Goal: Information Seeking & Learning: Learn about a topic

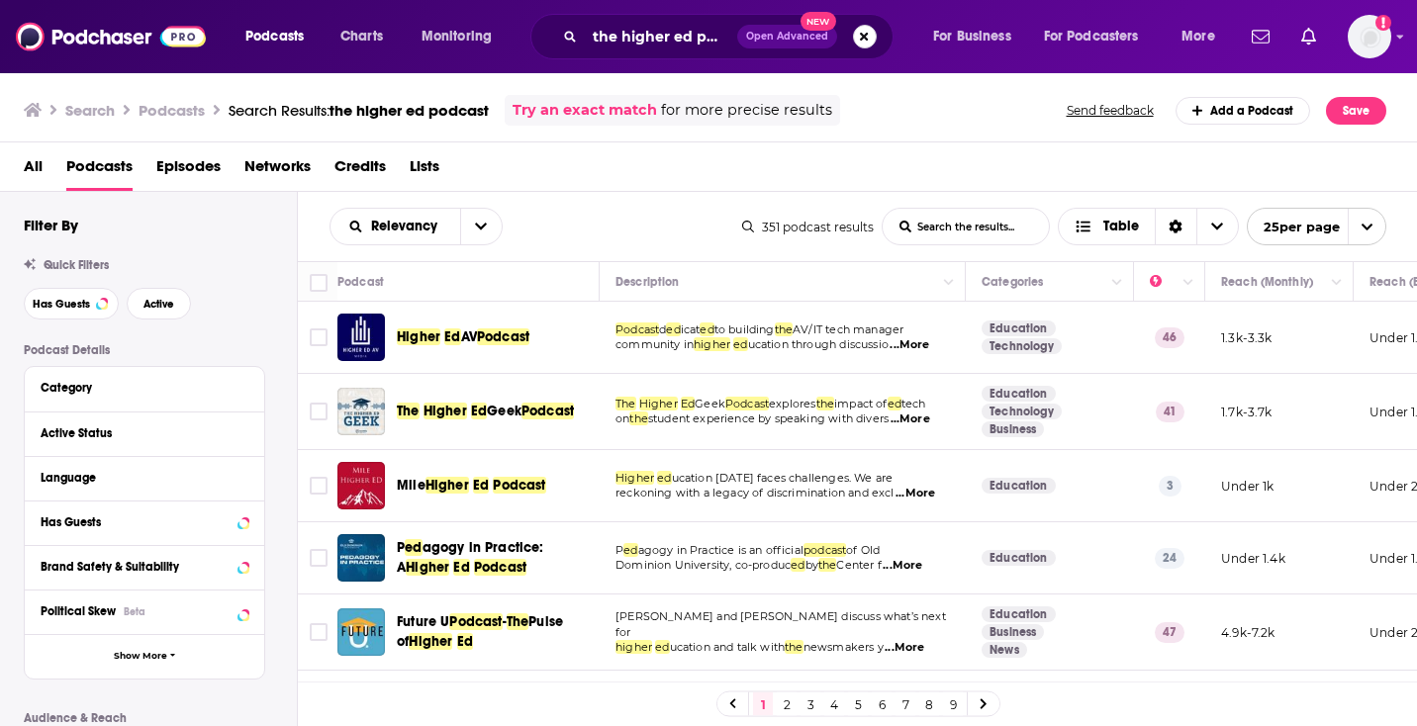
click at [868, 41] on button "Search podcasts, credits, & more..." at bounding box center [865, 37] width 24 height 24
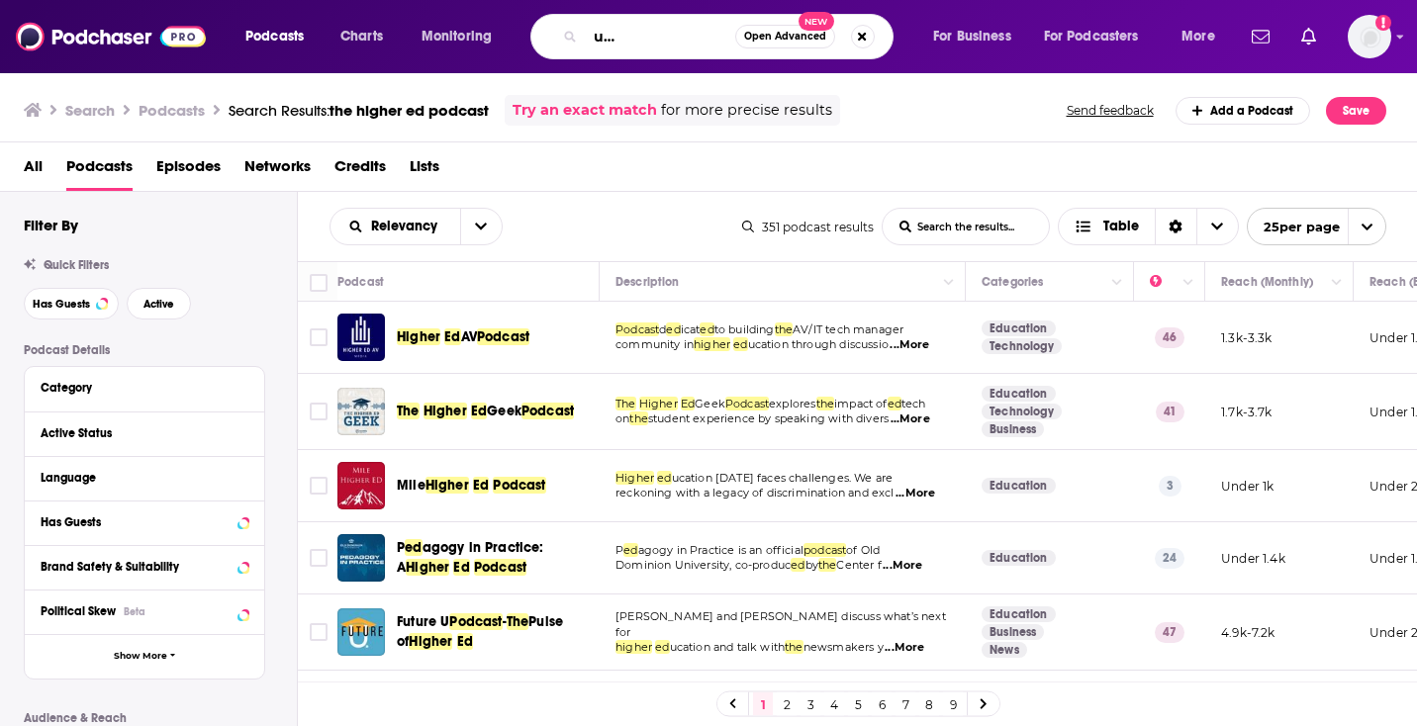
scroll to position [0, 120]
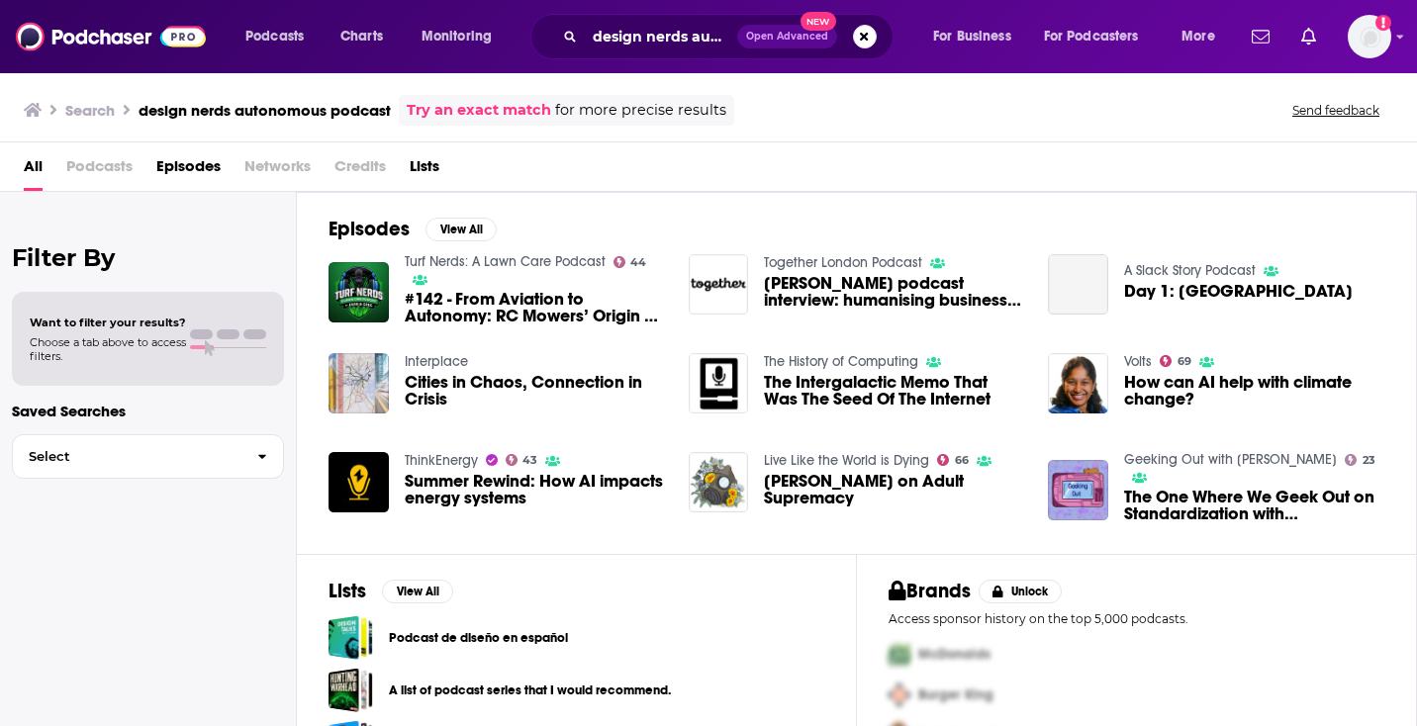
click at [76, 169] on span "Podcasts" at bounding box center [99, 170] width 66 height 41
click at [87, 168] on span "Podcasts" at bounding box center [99, 170] width 66 height 41
click at [92, 170] on span "Podcasts" at bounding box center [99, 170] width 66 height 41
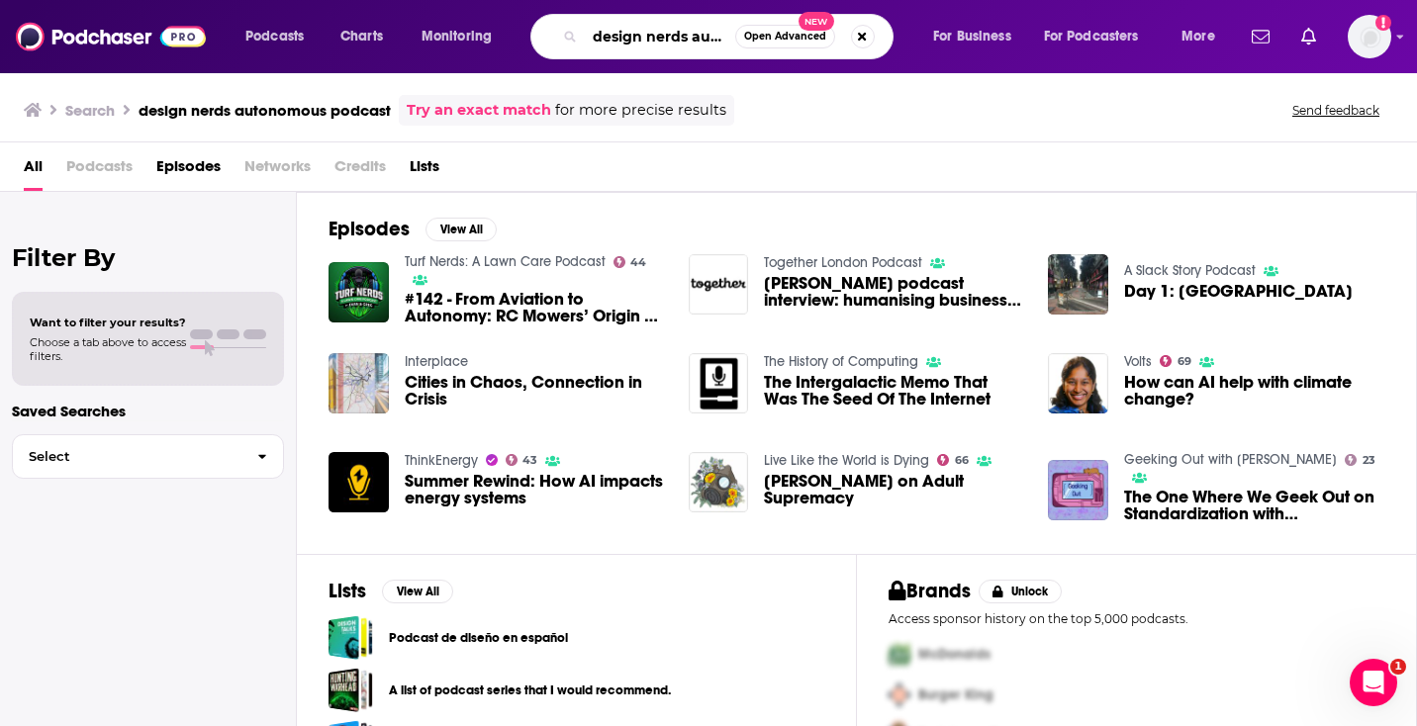
drag, startPoint x: 676, startPoint y: 36, endPoint x: 687, endPoint y: 37, distance: 10.9
click at [676, 37] on input "design nerds autonomous podcast" at bounding box center [660, 37] width 150 height 32
drag, startPoint x: 691, startPoint y: 34, endPoint x: 1059, endPoint y: 44, distance: 368.2
click at [1059, 44] on div "Podcasts Charts Monitoring design nerds autonomous podcast Open Advanced New Fo…" at bounding box center [733, 37] width 1002 height 46
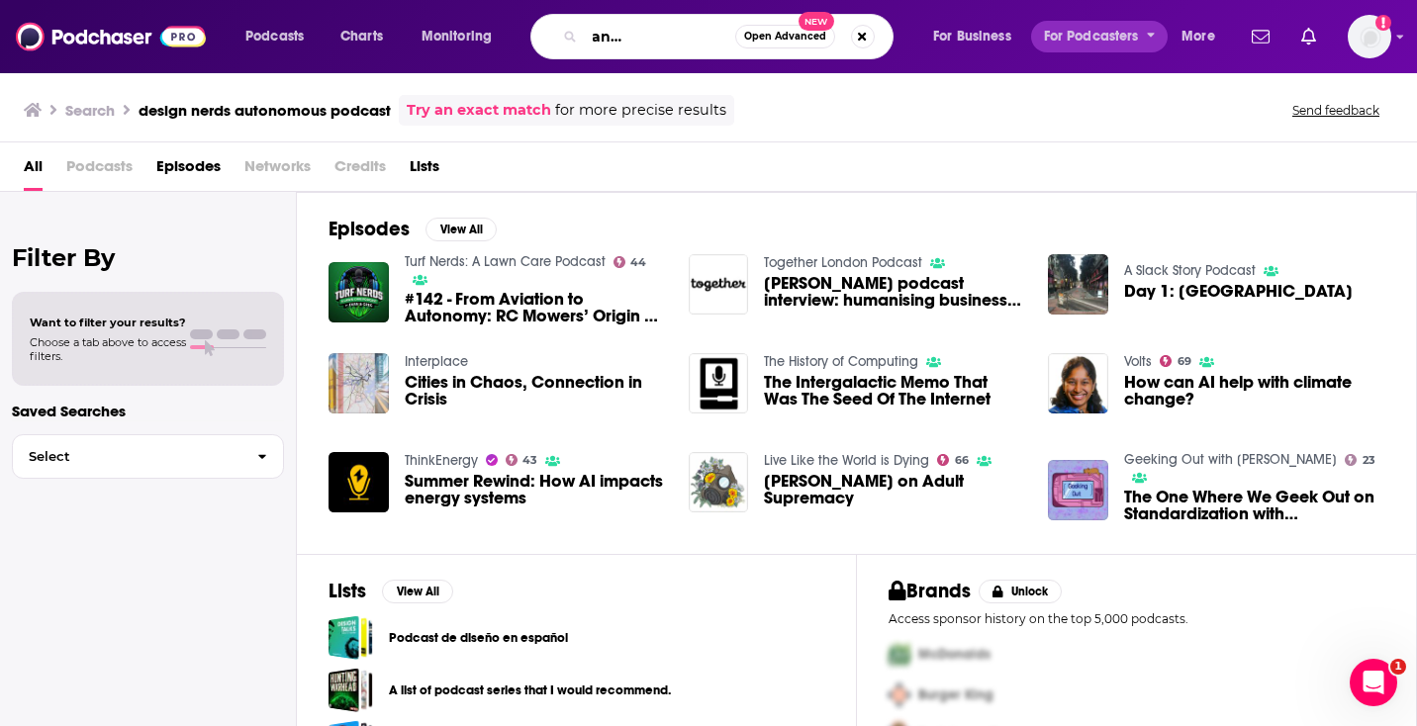
scroll to position [0, 107]
type input "design nerds anonymous podcast"
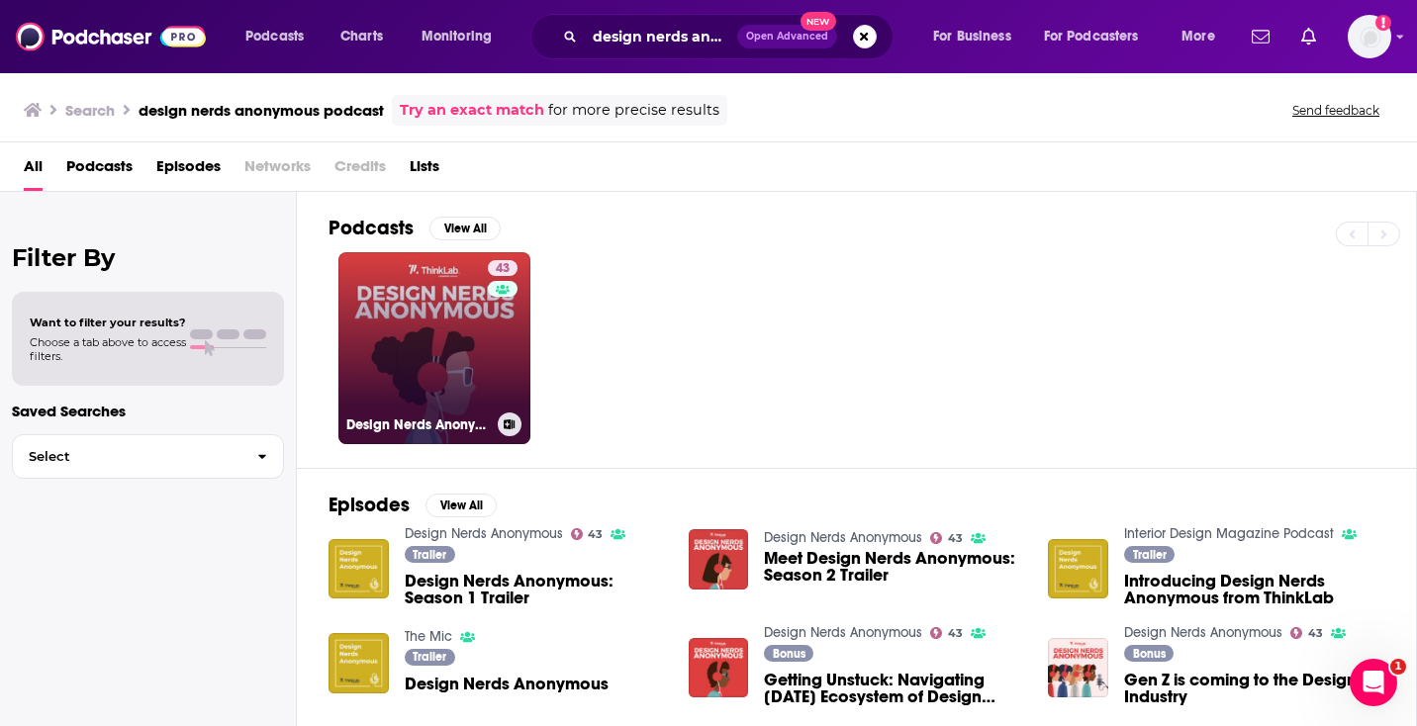
click at [431, 369] on link "43 Design Nerds Anonymous" at bounding box center [434, 348] width 192 height 192
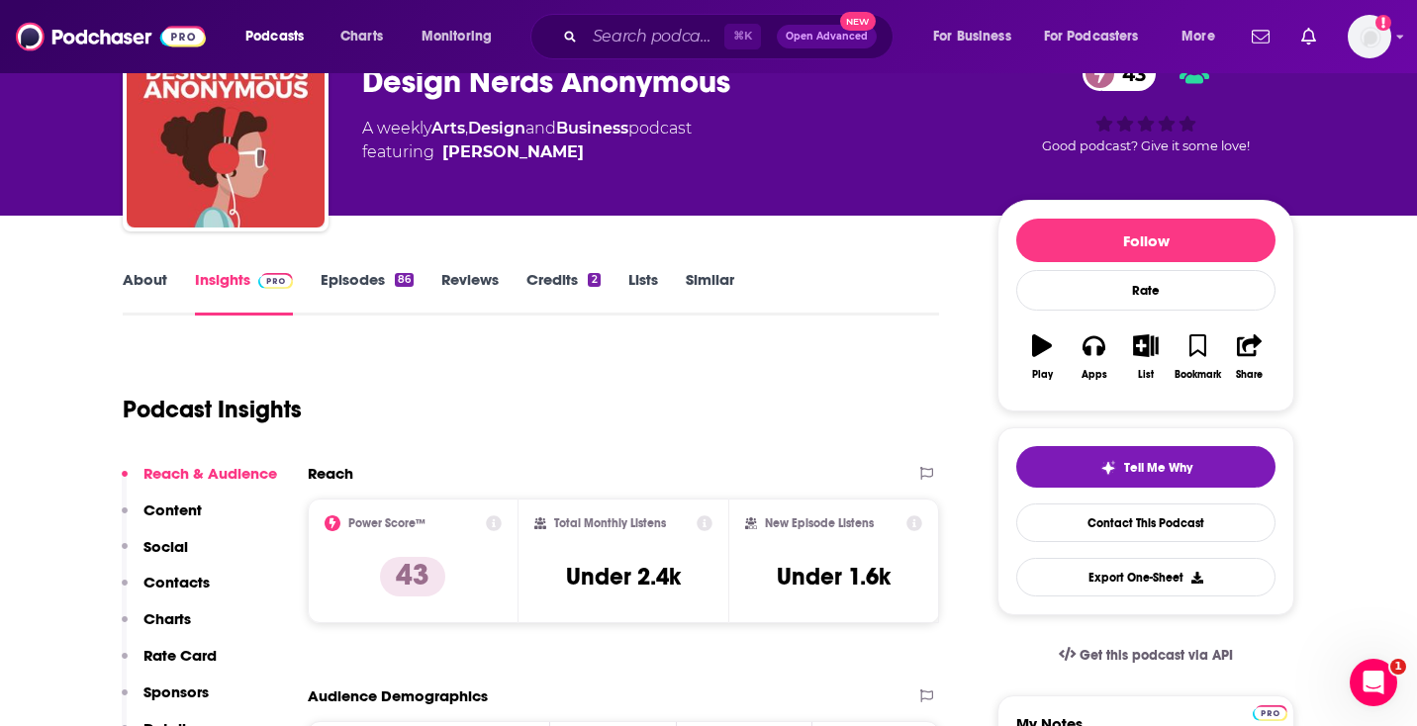
scroll to position [116, 0]
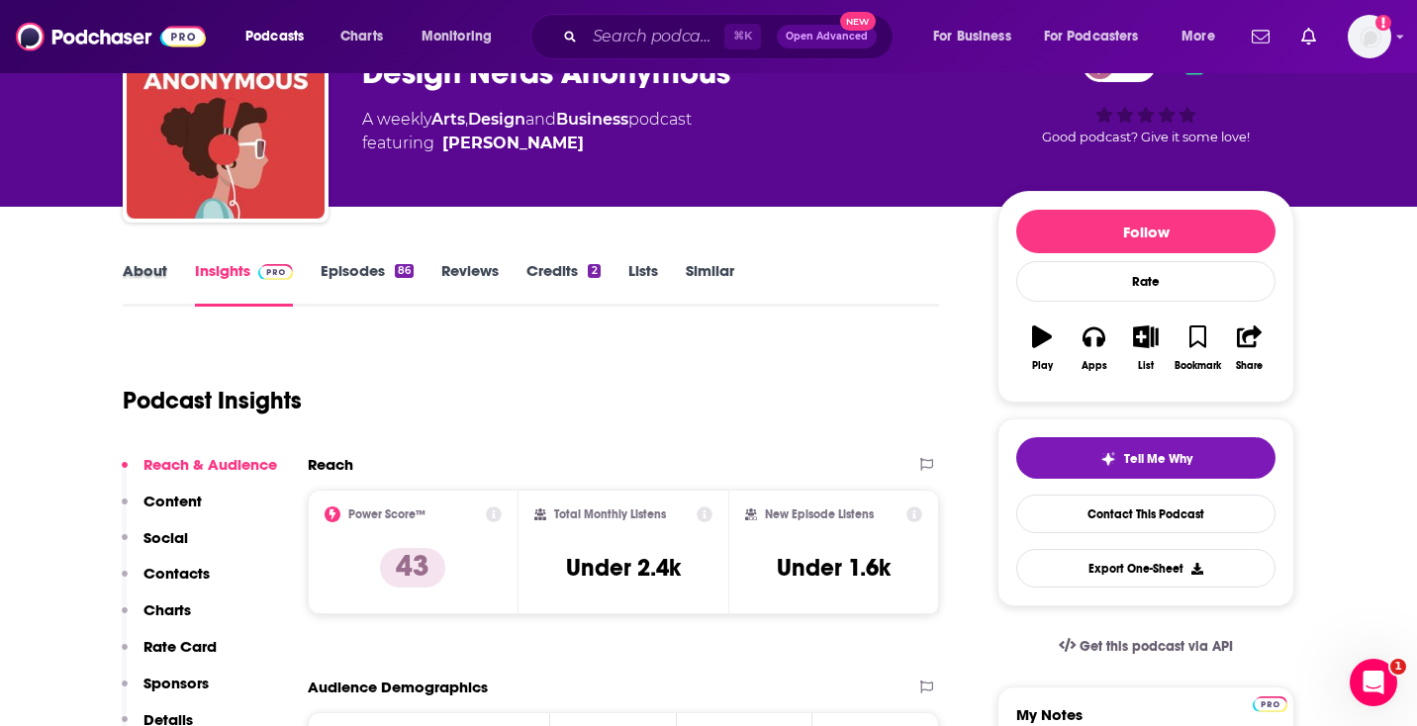
click at [173, 285] on div "About" at bounding box center [159, 284] width 72 height 46
click at [155, 277] on link "About" at bounding box center [145, 284] width 45 height 46
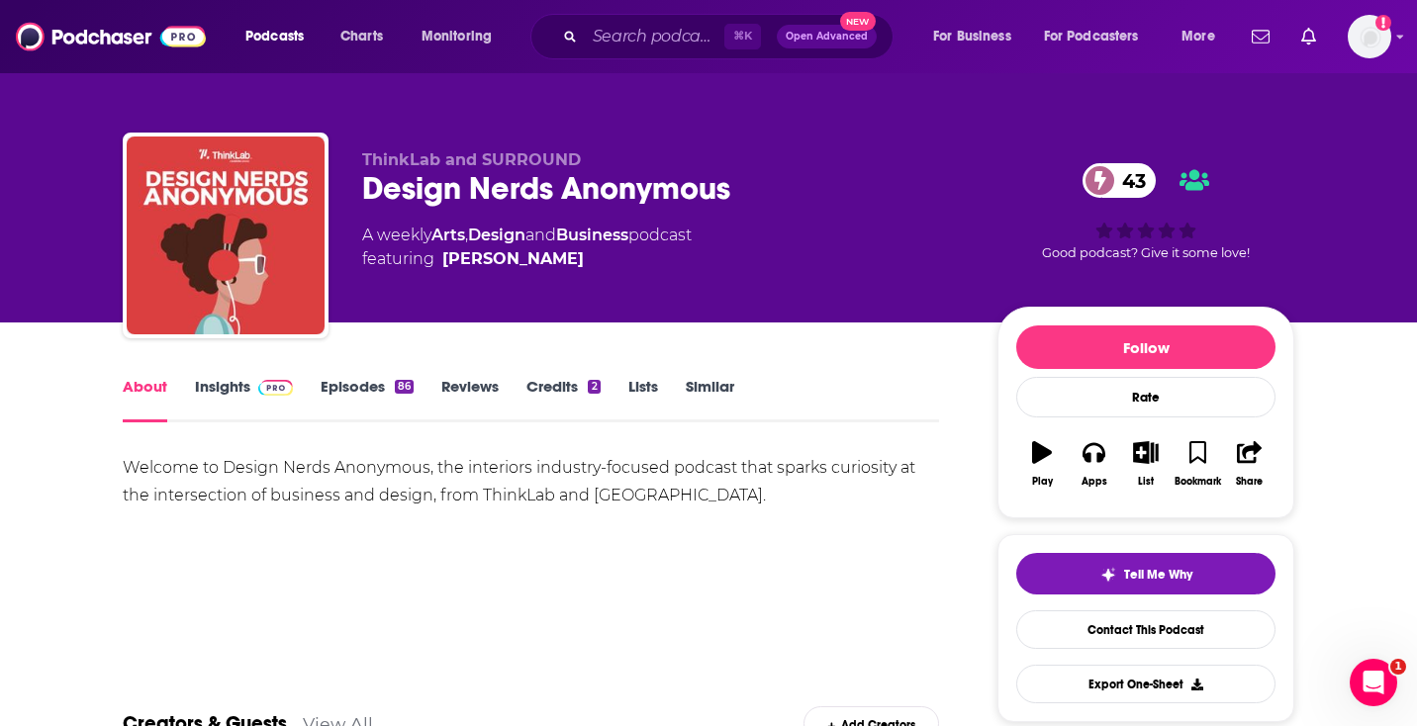
click at [216, 392] on link "Insights" at bounding box center [244, 400] width 98 height 46
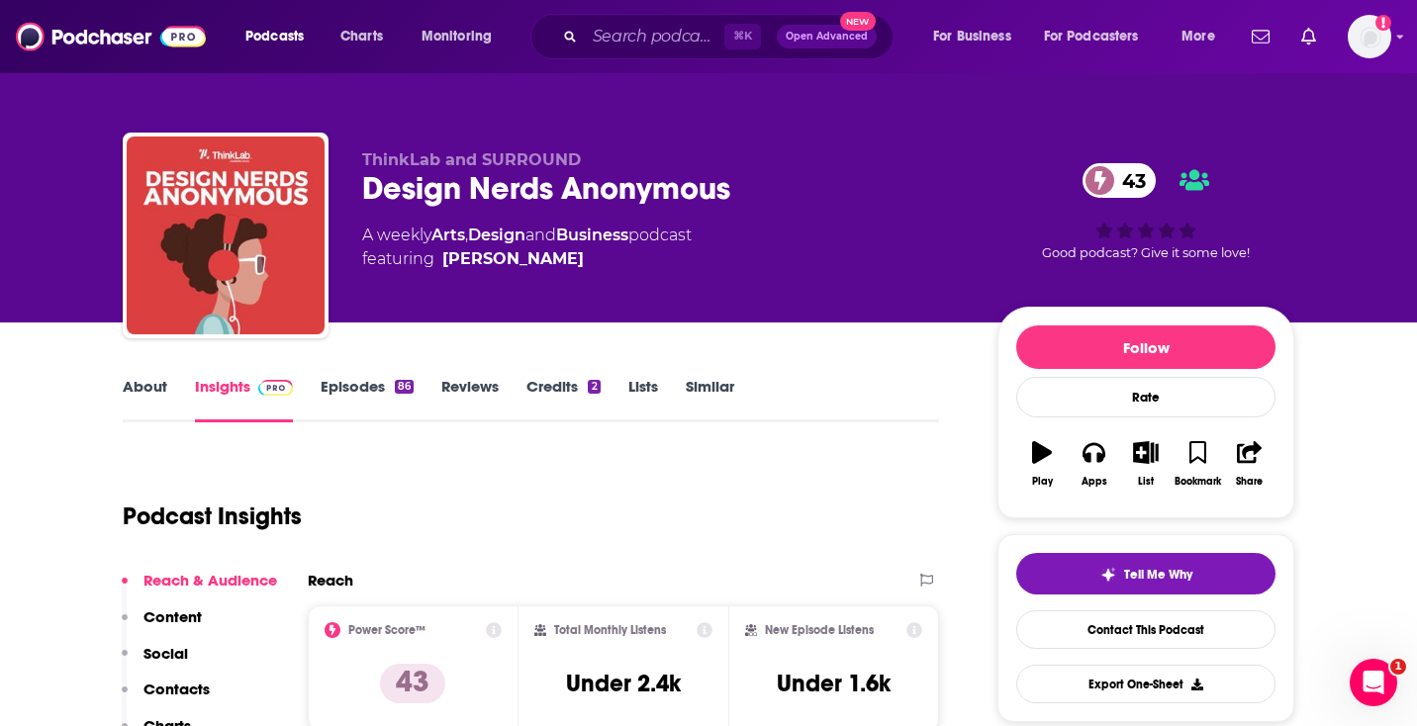
click at [333, 393] on link "Episodes 86" at bounding box center [367, 400] width 93 height 46
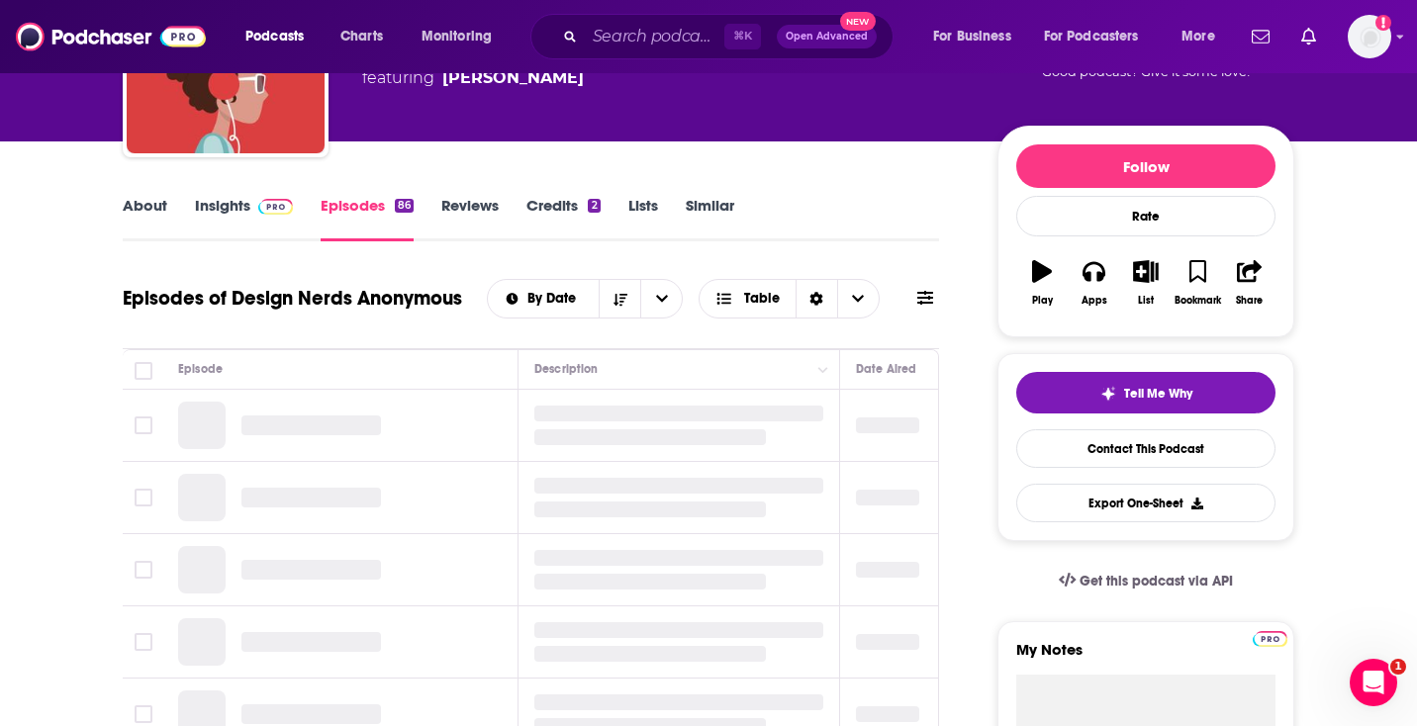
scroll to position [335, 0]
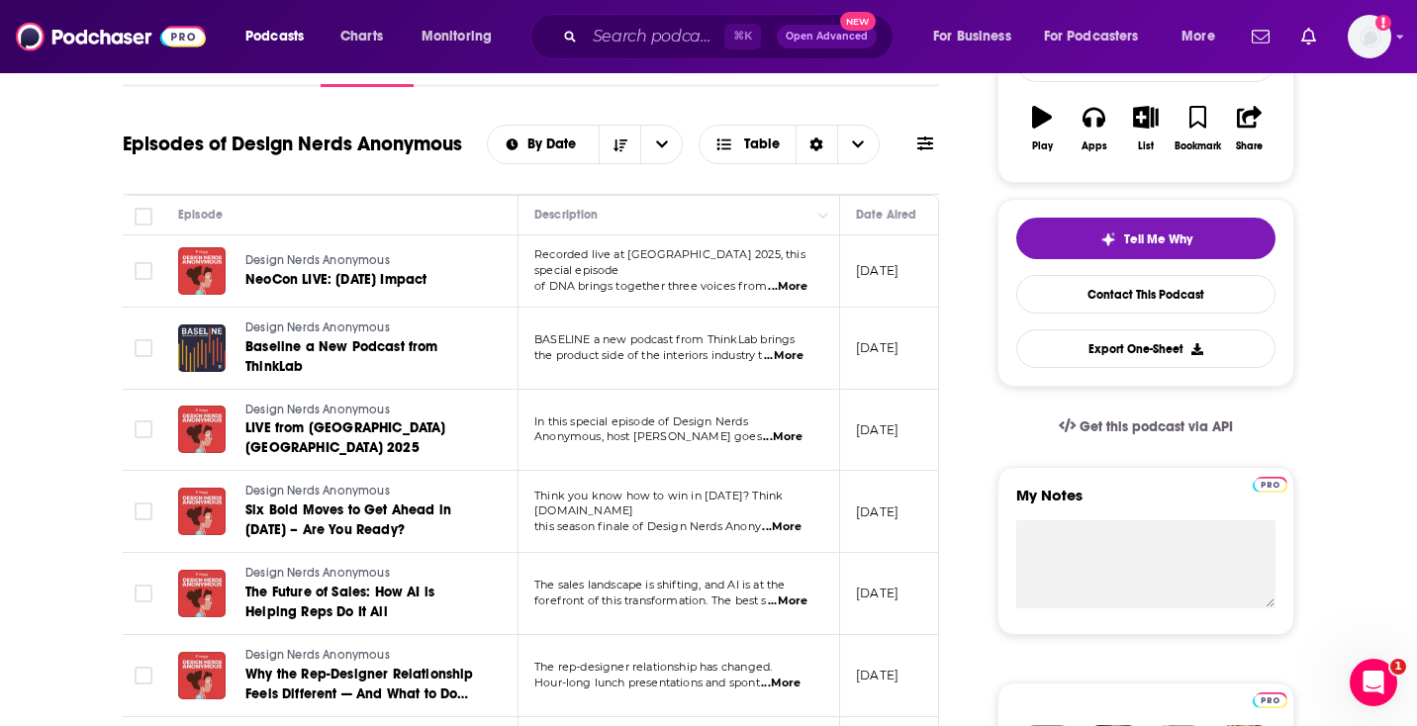
click at [797, 438] on span "...More" at bounding box center [783, 437] width 40 height 16
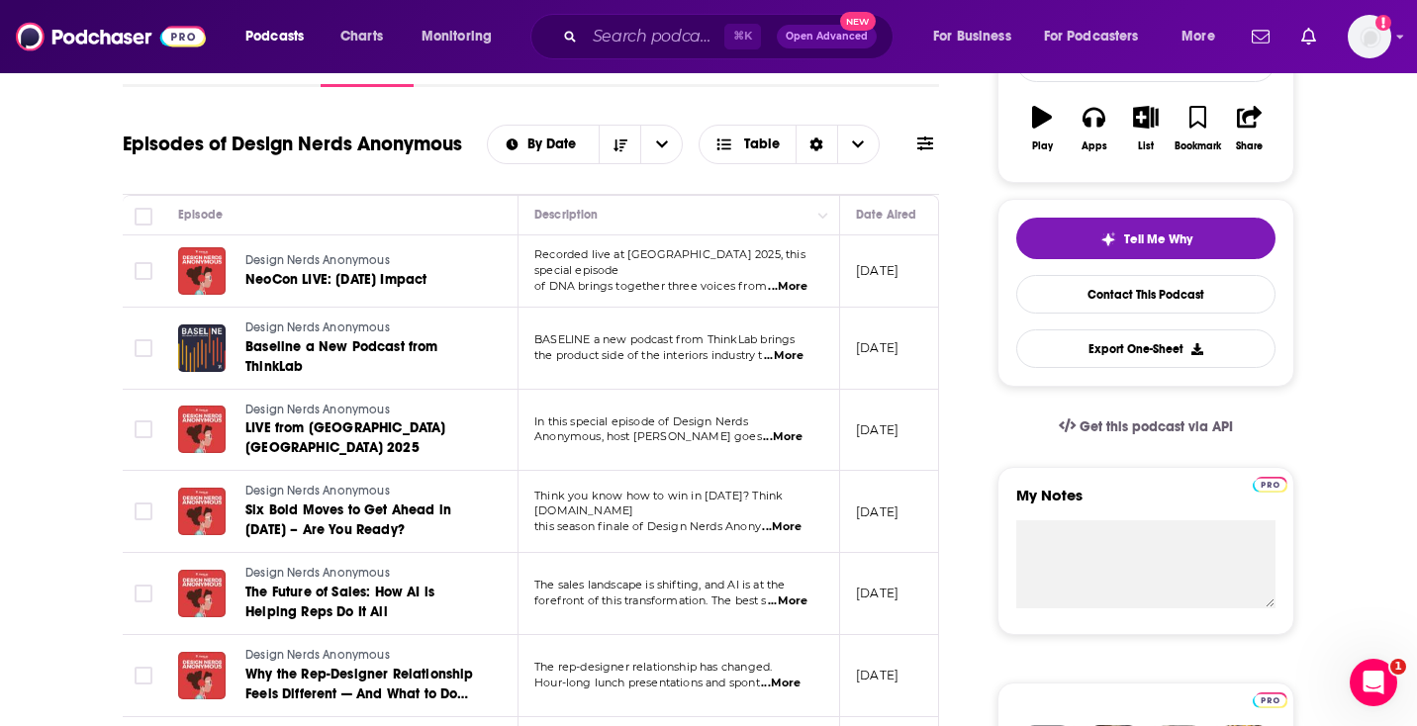
click at [774, 594] on span "...More" at bounding box center [788, 602] width 40 height 16
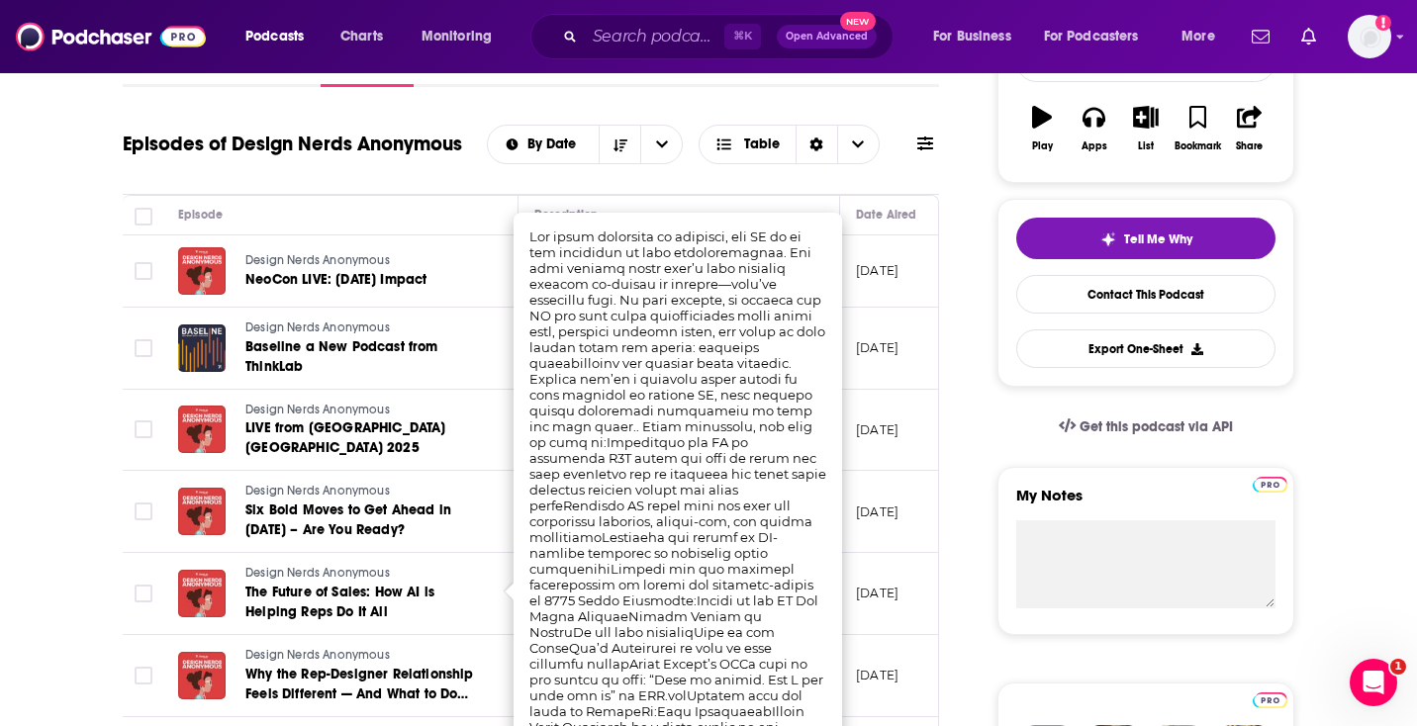
click at [497, 528] on td "Design Nerds Anonymous Six Bold Moves to Get Ahead in [DATE] – Are You Ready?" at bounding box center [340, 512] width 356 height 82
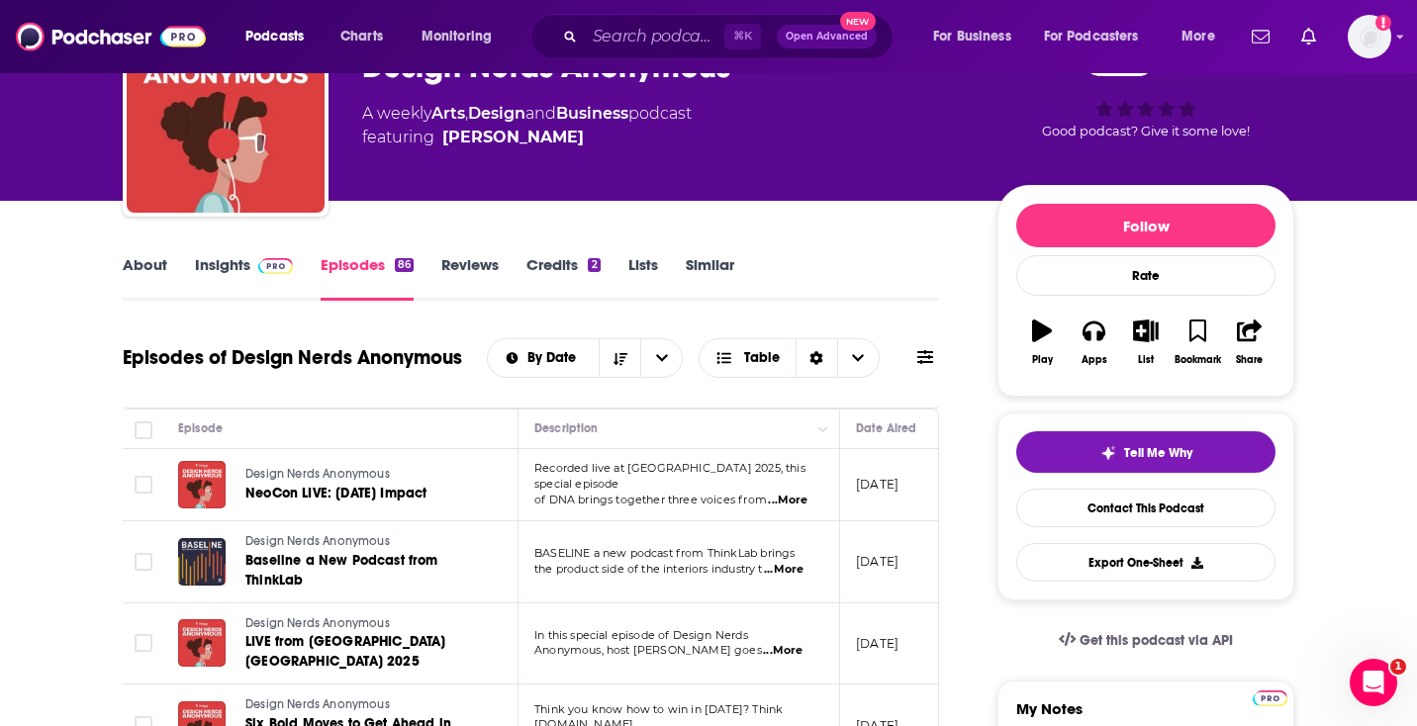
scroll to position [0, 0]
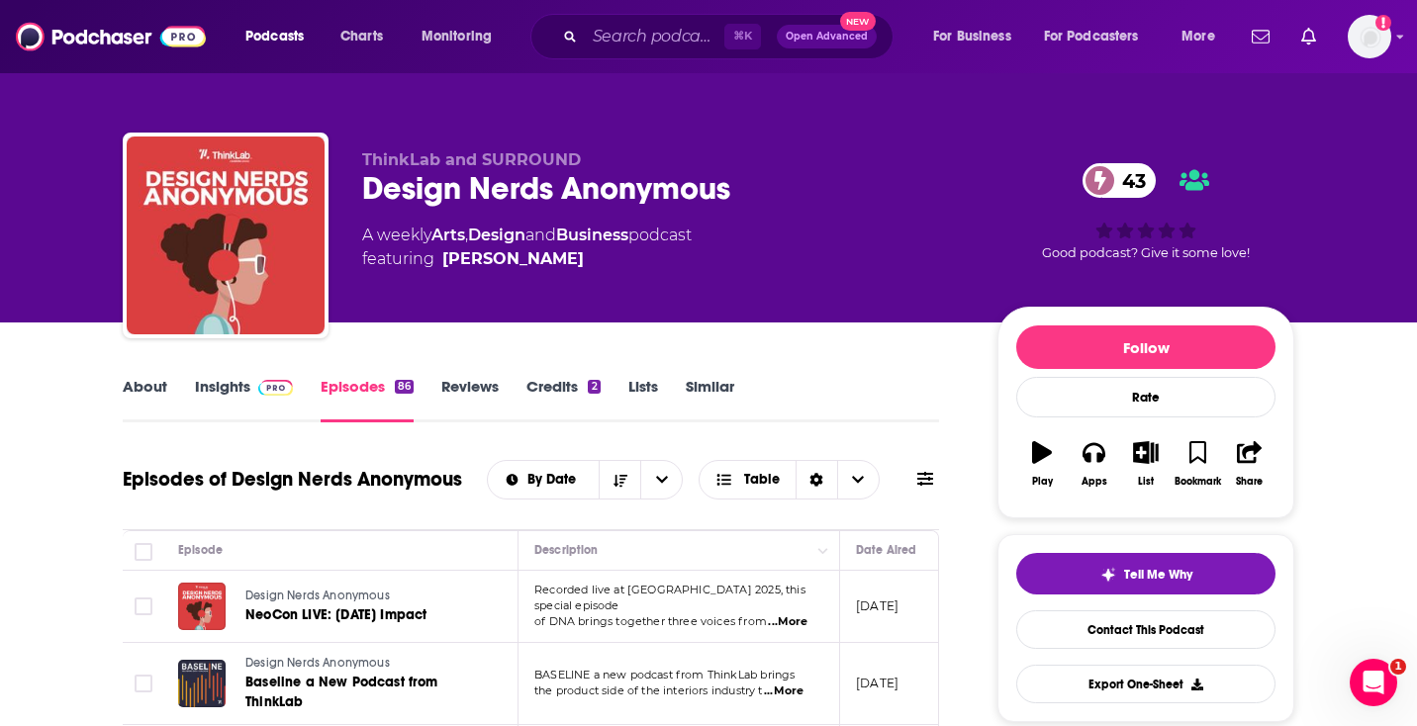
click at [219, 386] on link "Insights" at bounding box center [244, 400] width 98 height 46
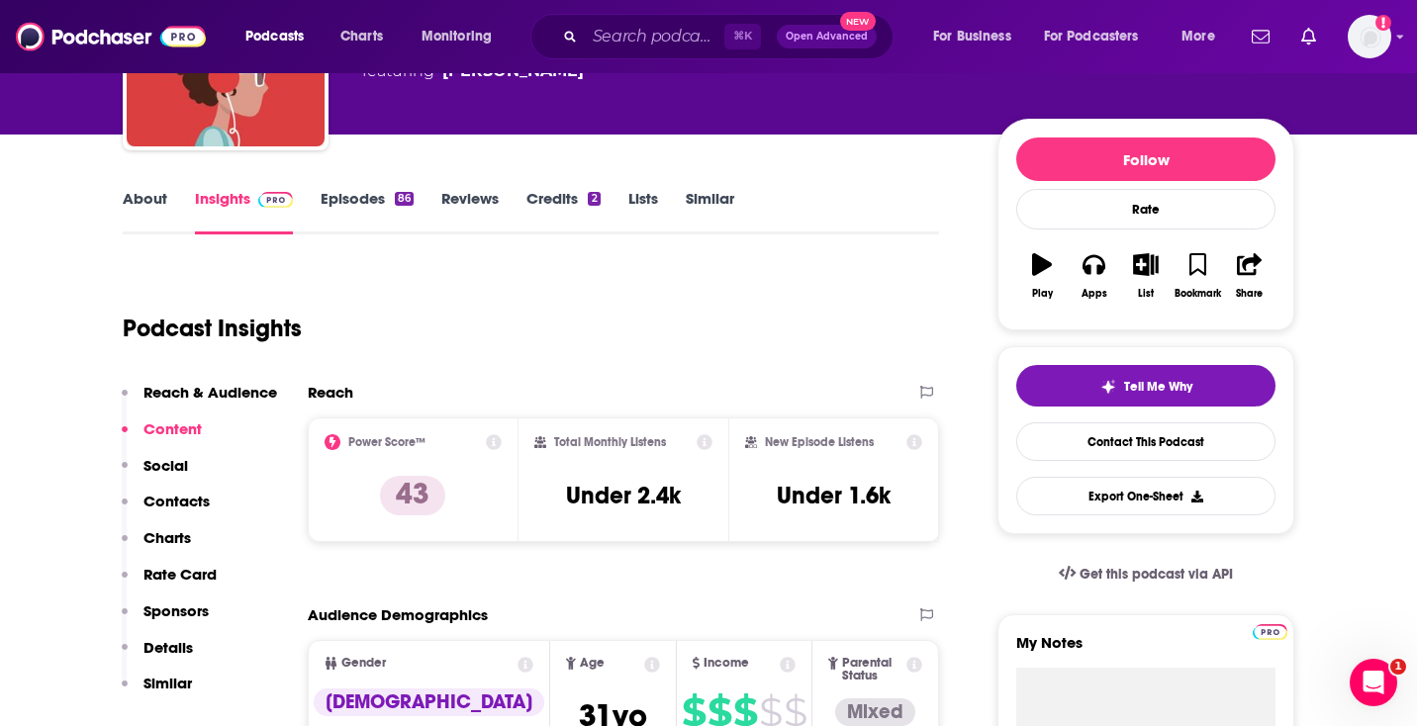
scroll to position [74, 0]
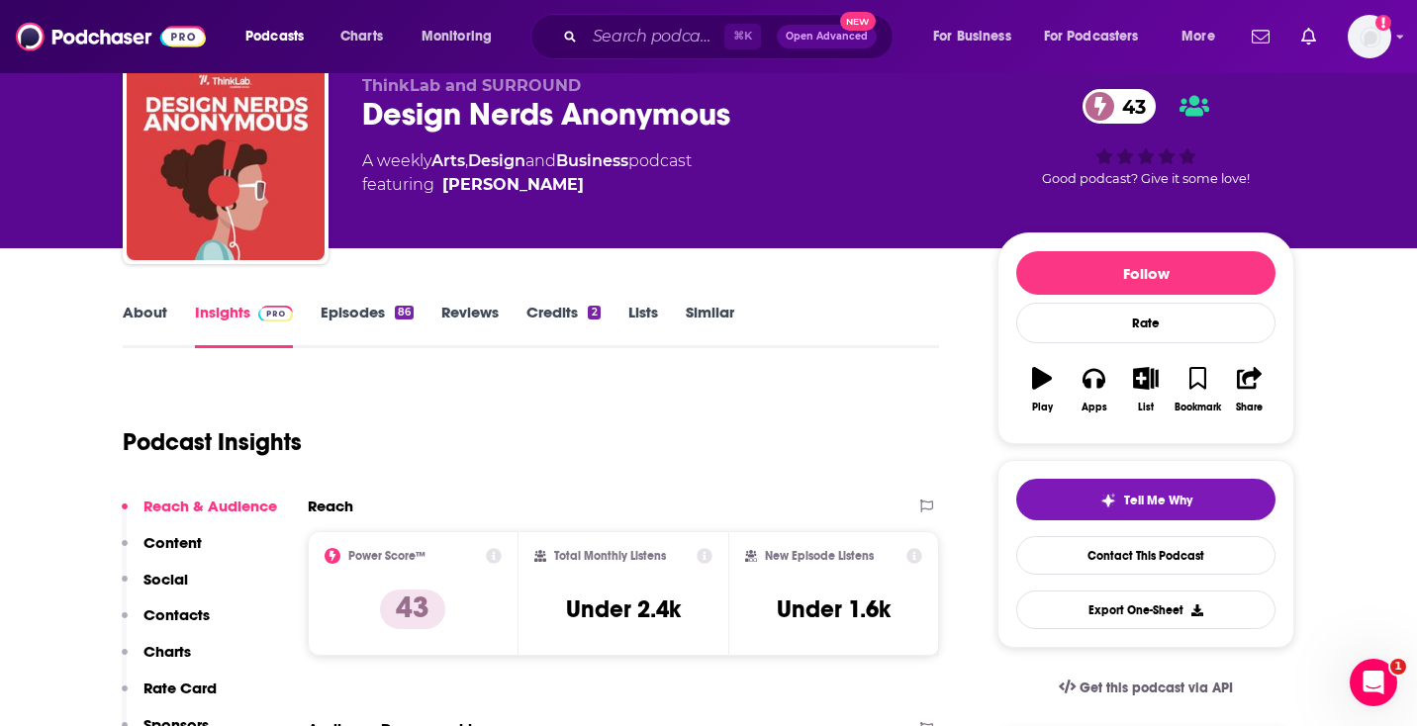
click at [155, 316] on link "About" at bounding box center [145, 326] width 45 height 46
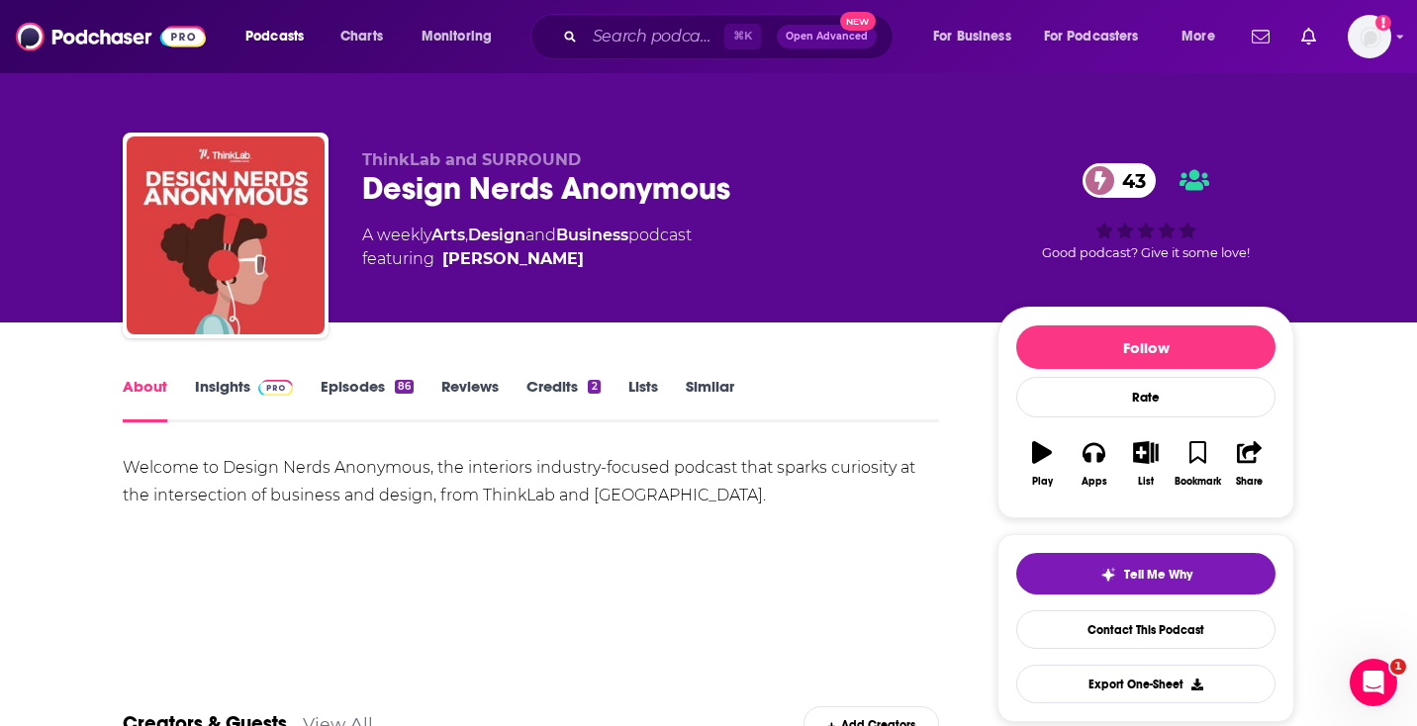
click at [383, 385] on link "Episodes 86" at bounding box center [367, 400] width 93 height 46
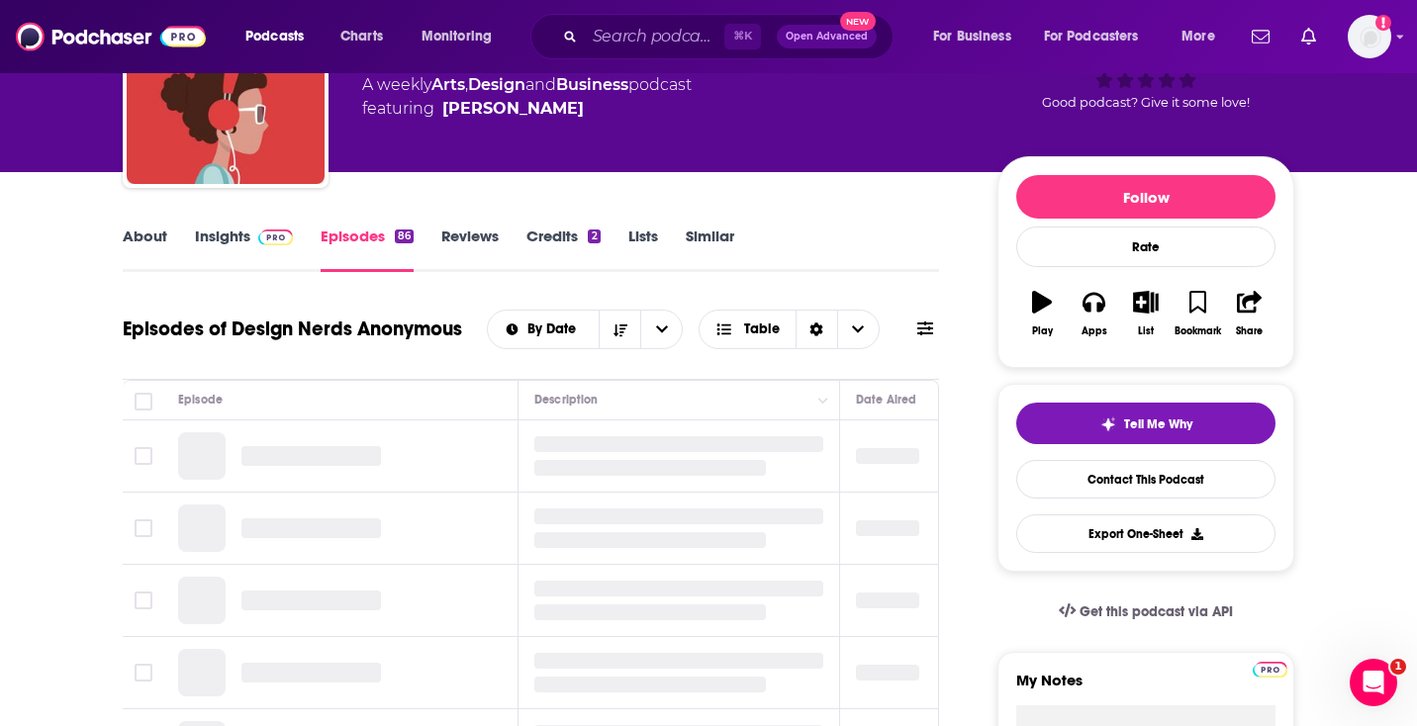
scroll to position [160, 0]
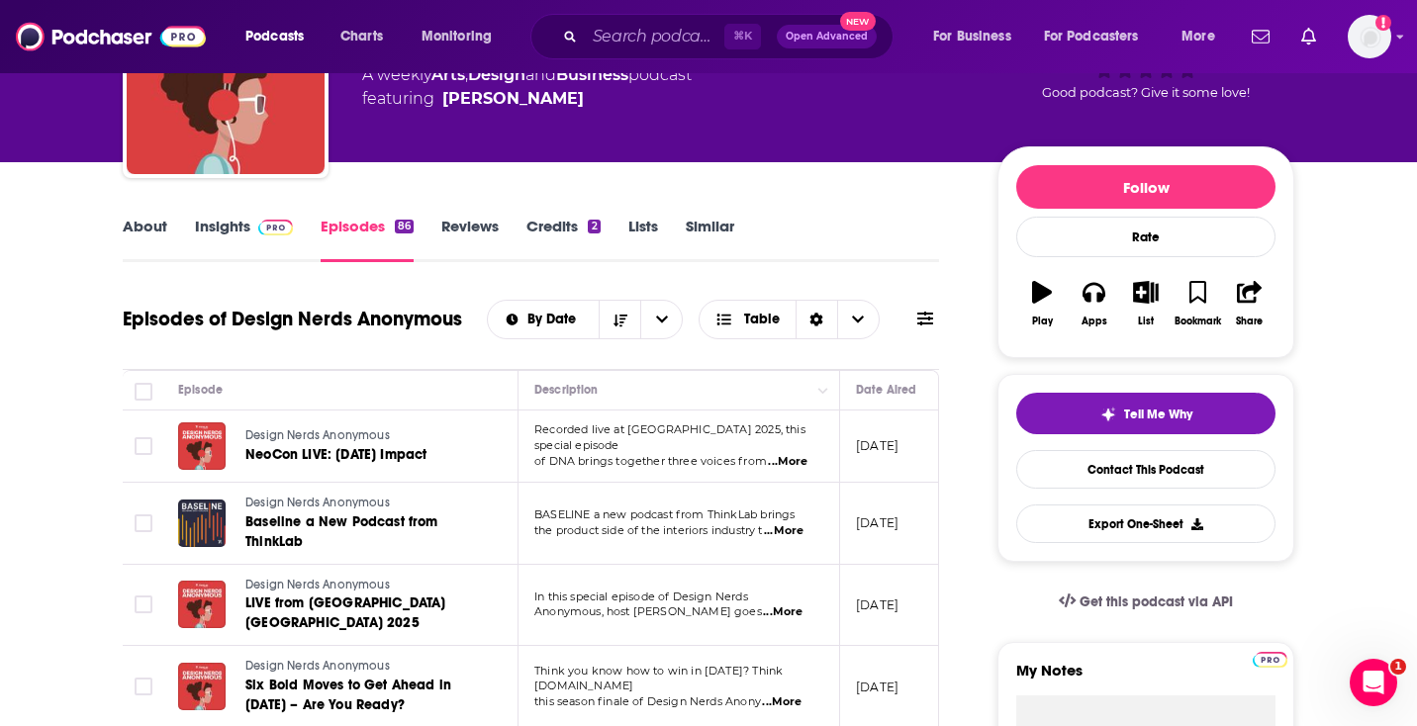
click at [136, 220] on link "About" at bounding box center [145, 240] width 45 height 46
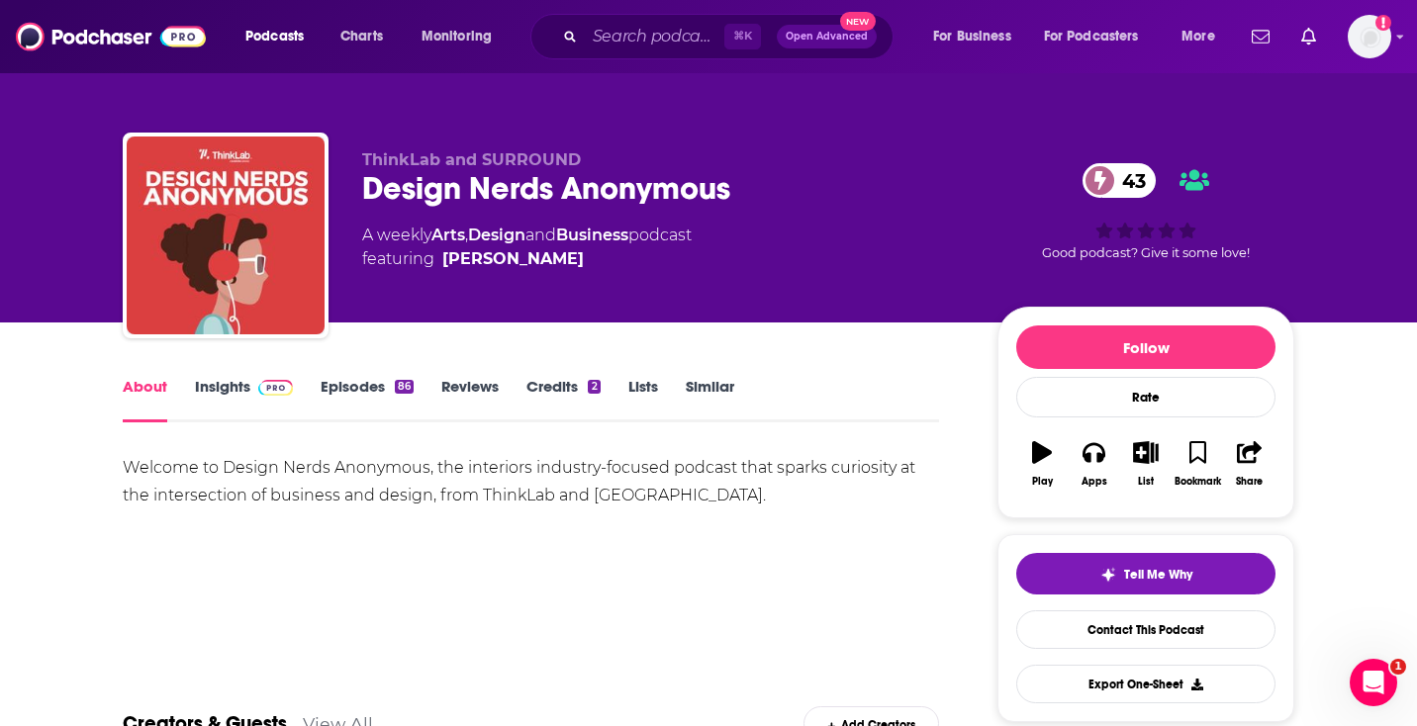
click at [326, 380] on link "Episodes 86" at bounding box center [367, 400] width 93 height 46
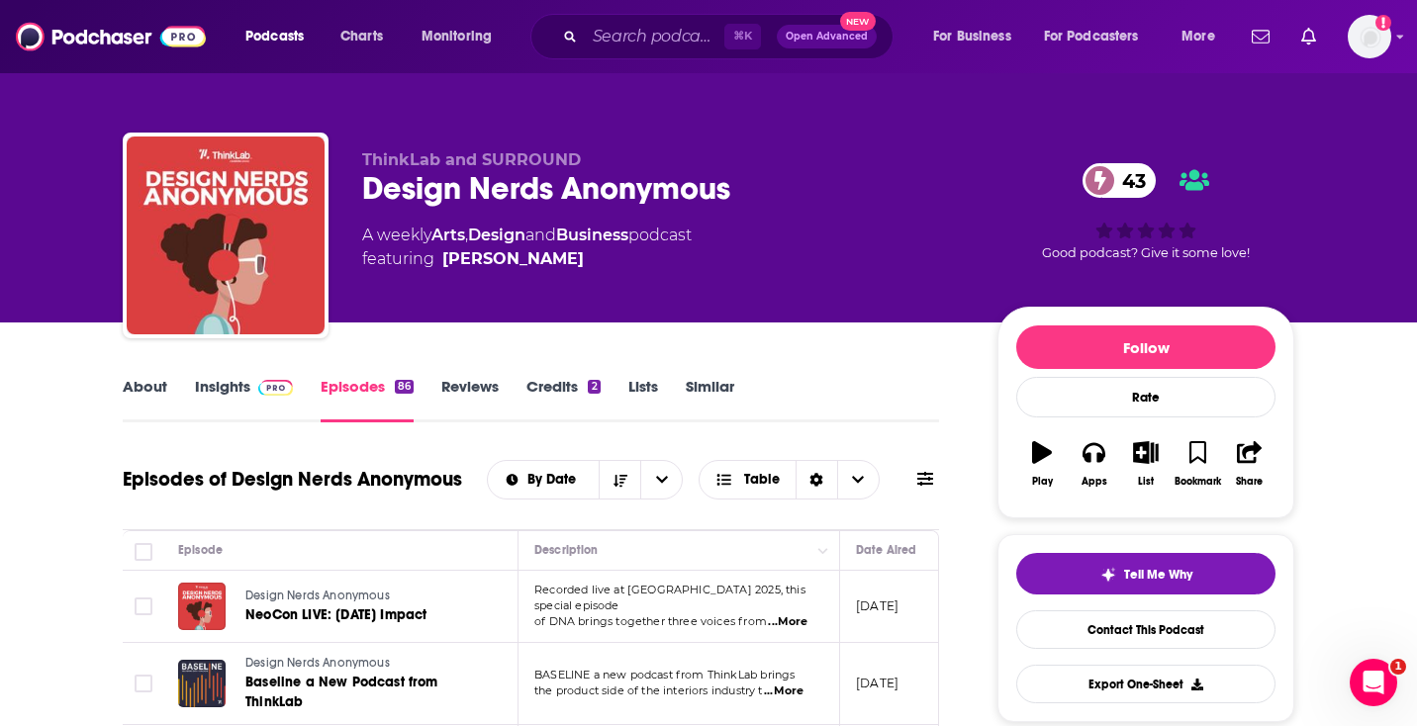
click at [134, 395] on link "About" at bounding box center [145, 400] width 45 height 46
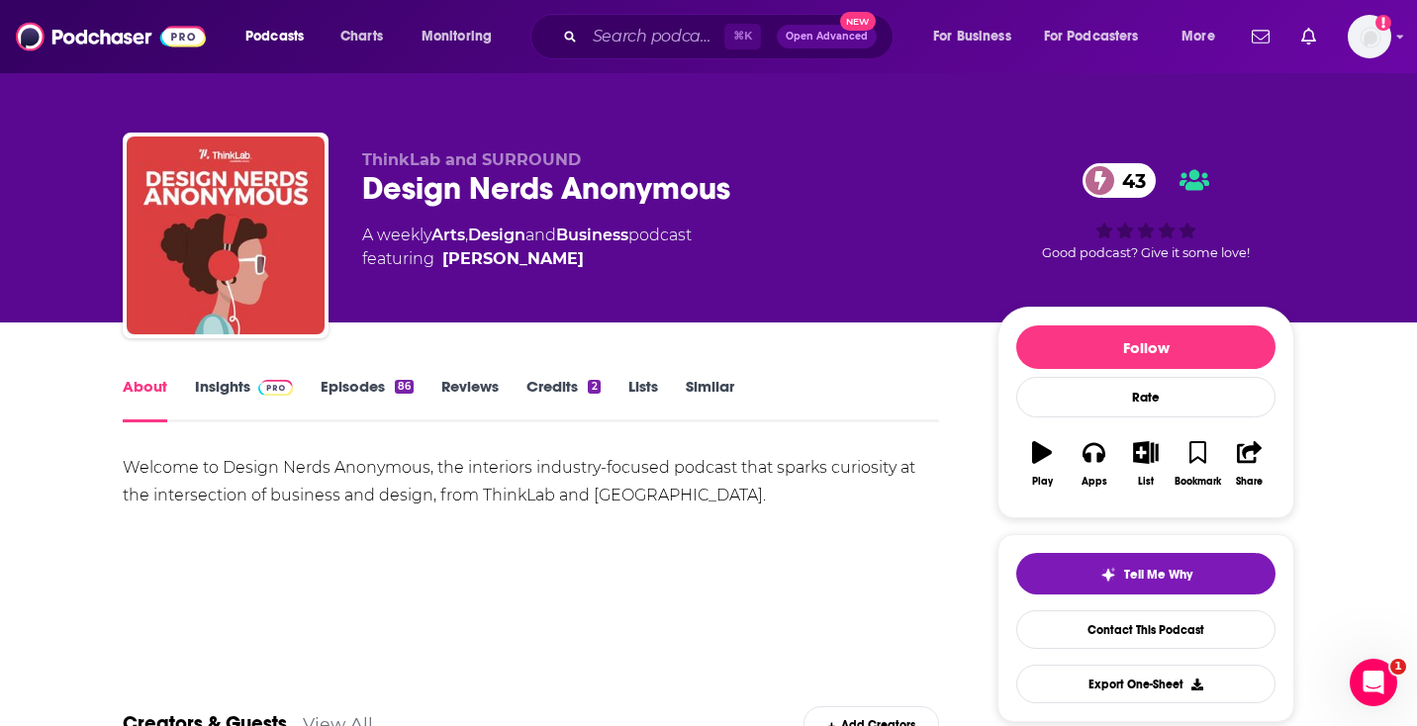
click at [236, 382] on link "Insights" at bounding box center [244, 400] width 98 height 46
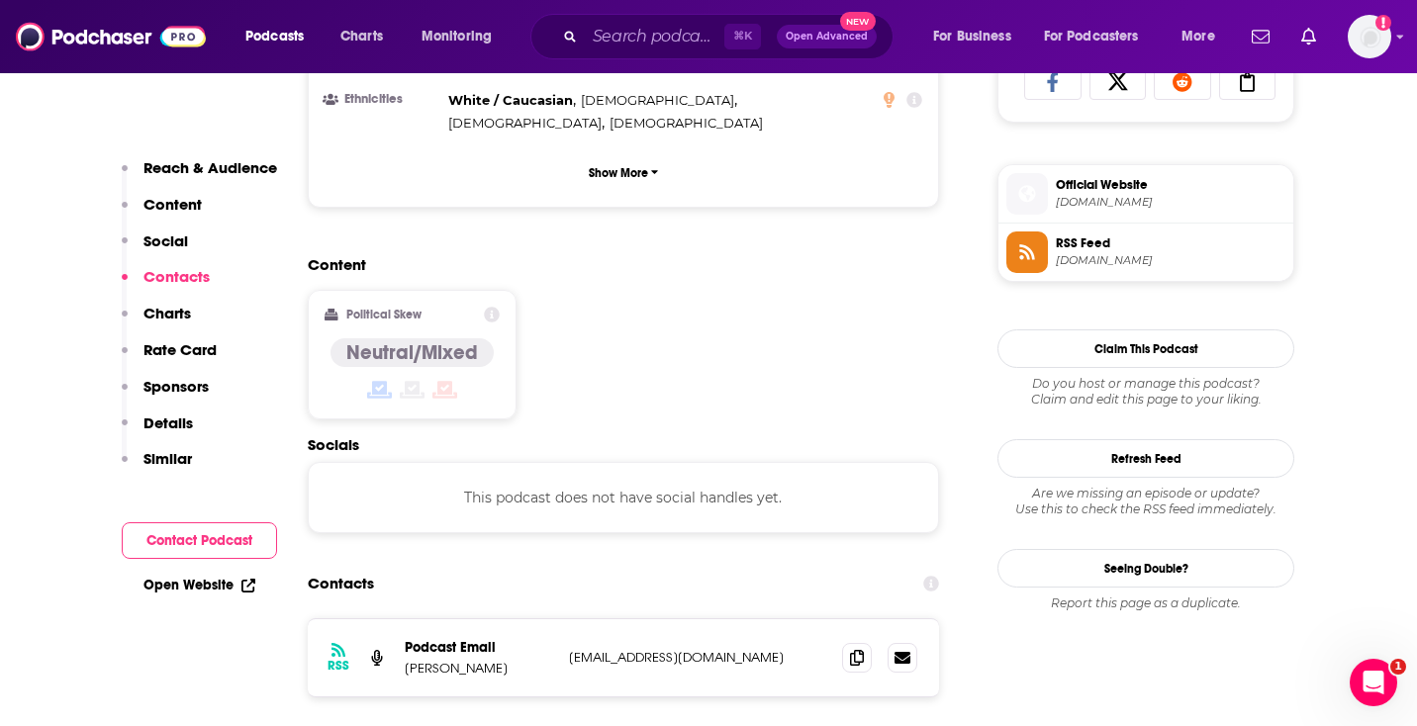
scroll to position [1353, 0]
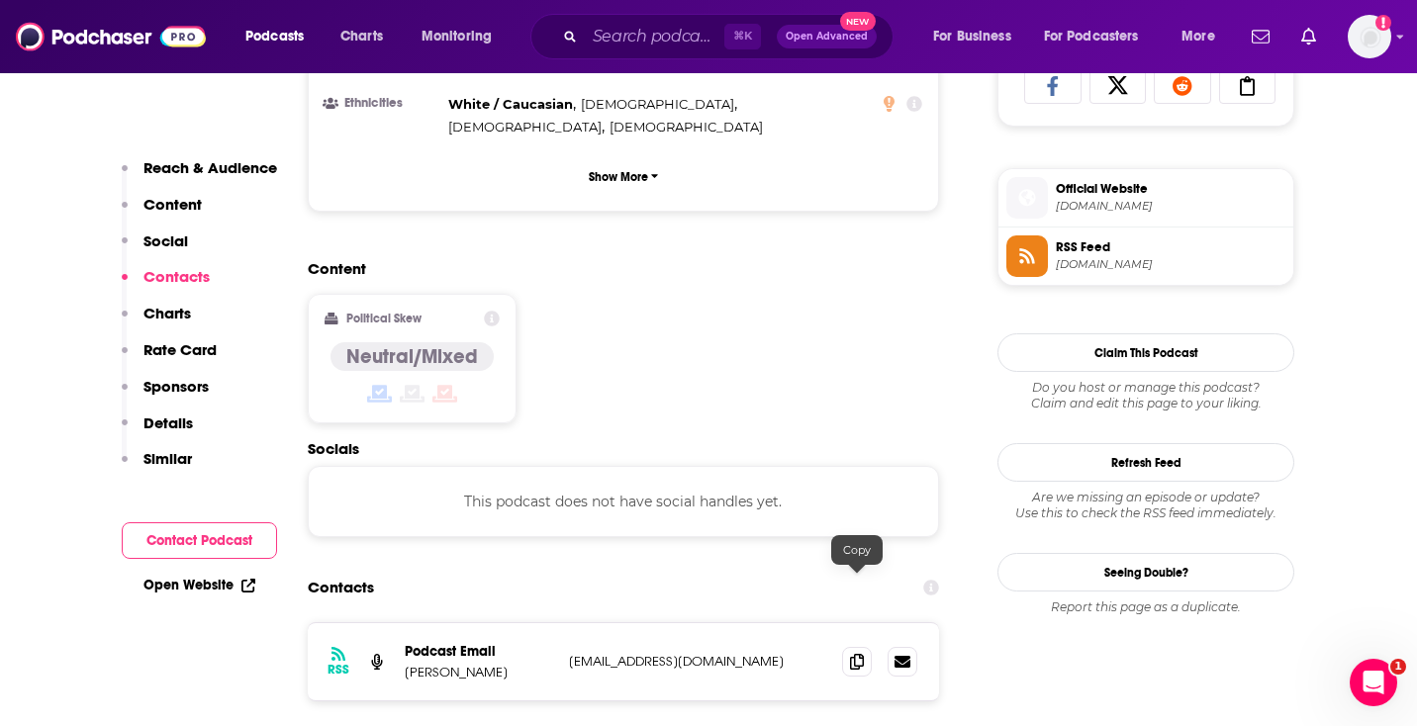
drag, startPoint x: 865, startPoint y: 587, endPoint x: 710, endPoint y: 637, distance: 162.4
click at [865, 647] on span at bounding box center [857, 662] width 30 height 30
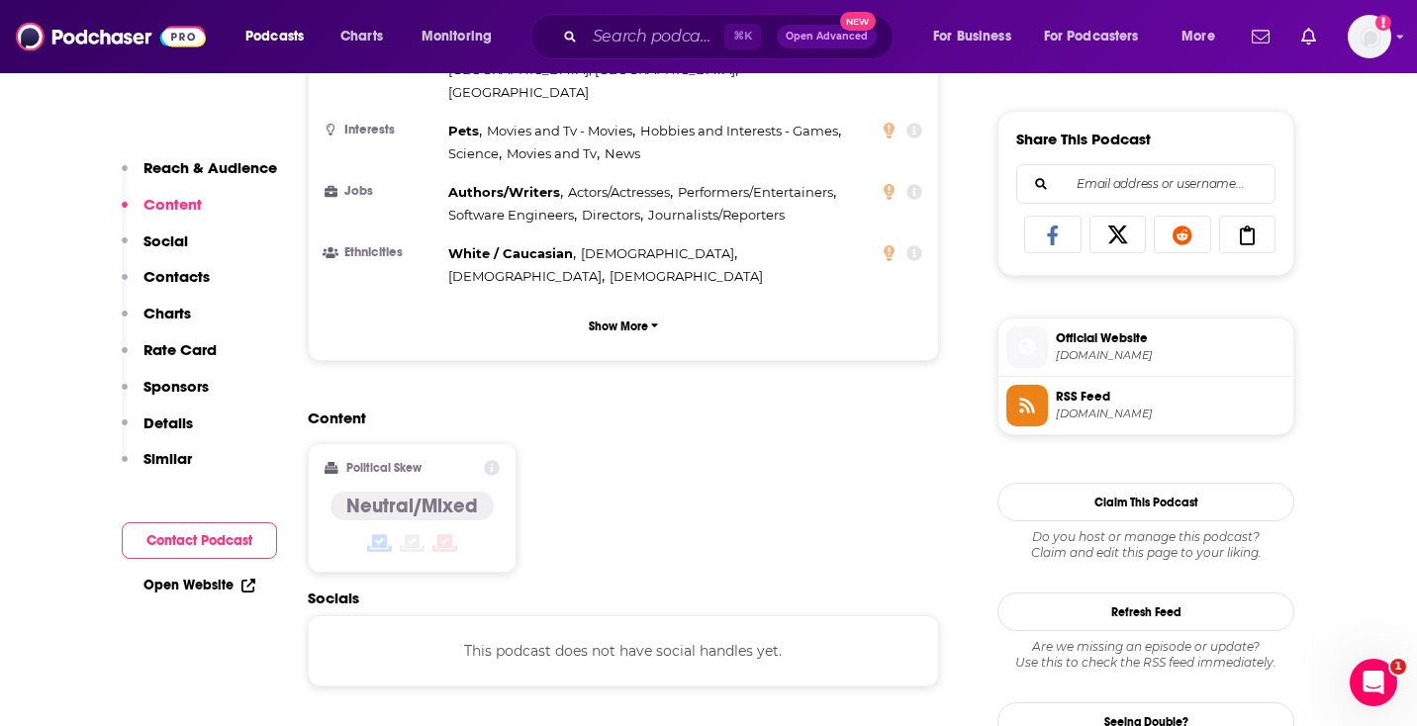
scroll to position [1198, 0]
